Goal: Register for event/course

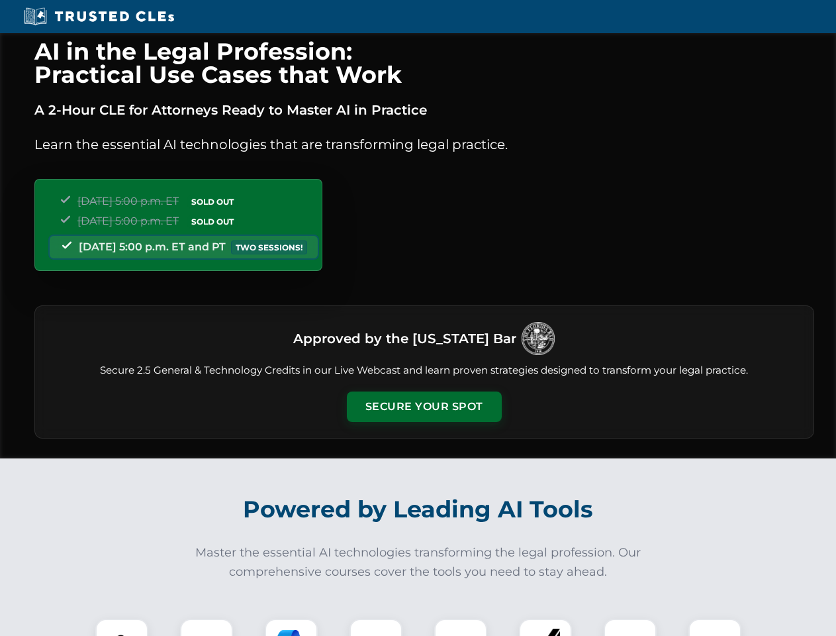
click at [424, 407] on button "Secure Your Spot" at bounding box center [424, 406] width 155 height 30
click at [122, 627] on img at bounding box center [122, 645] width 38 height 38
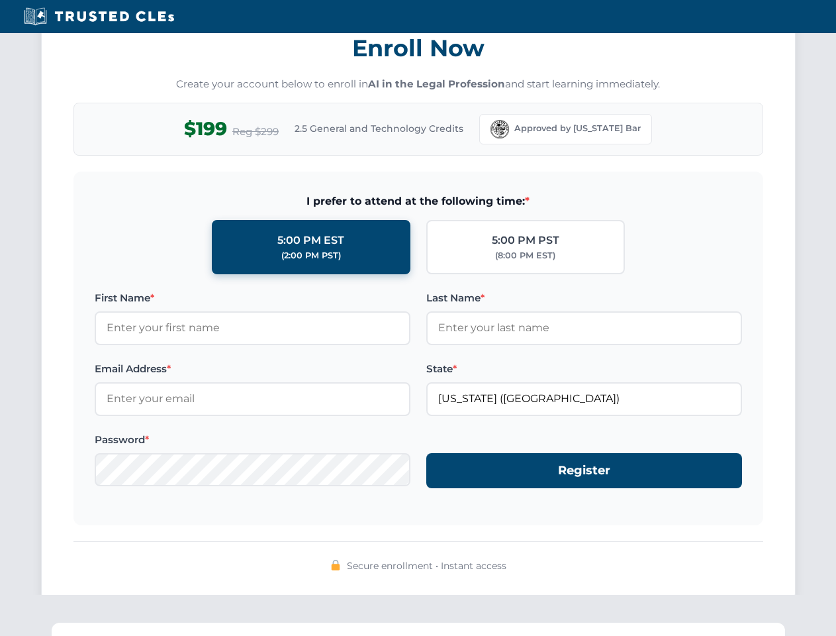
scroll to position [1300, 0]
